Goal: Browse casually: Explore the website without a specific task or goal

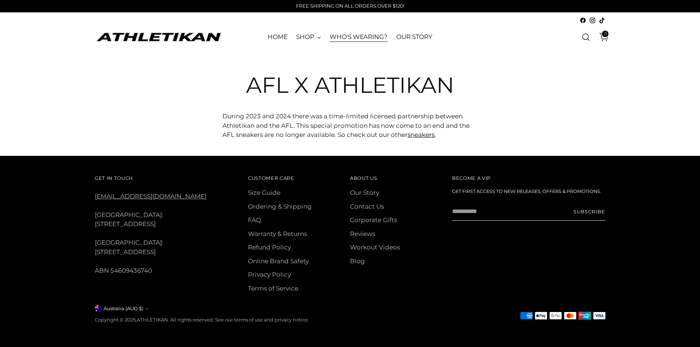
click at [368, 38] on link "WHO'S WEARING?" at bounding box center [359, 37] width 58 height 16
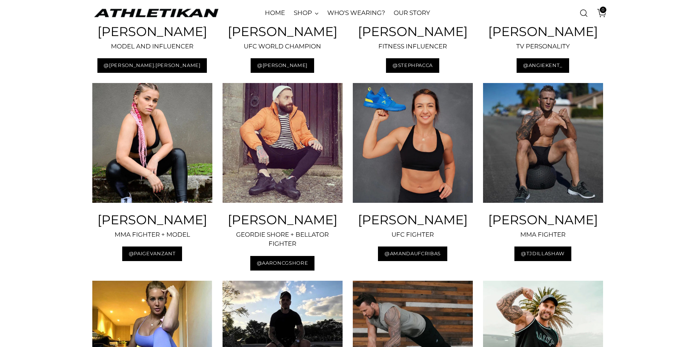
scroll to position [510, 0]
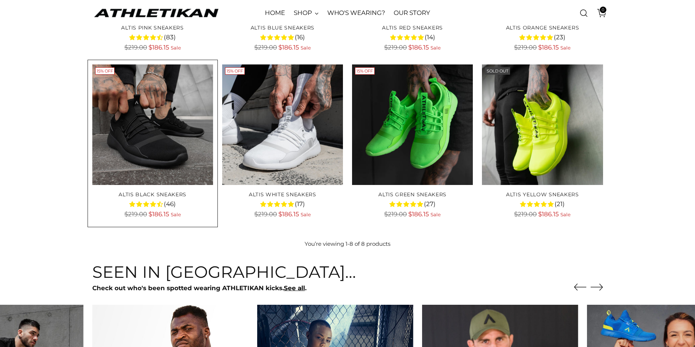
scroll to position [255, 0]
